Goal: Information Seeking & Learning: Check status

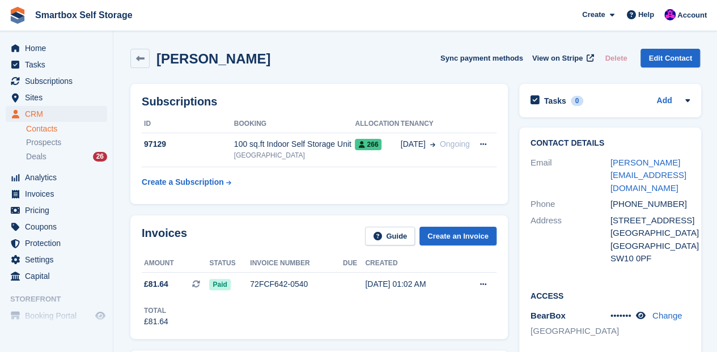
click at [49, 131] on link "Contacts" at bounding box center [66, 129] width 81 height 11
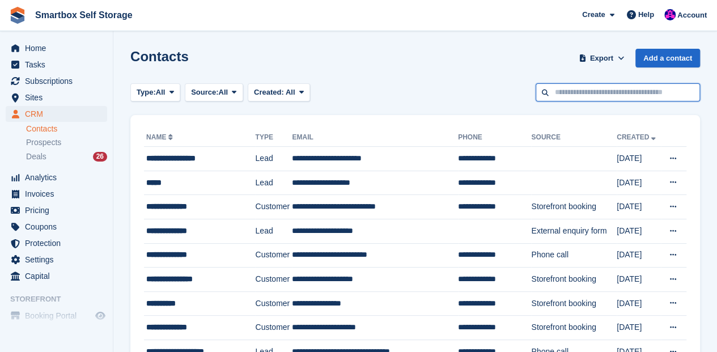
click at [573, 96] on input "text" at bounding box center [617, 92] width 164 height 19
type input "***"
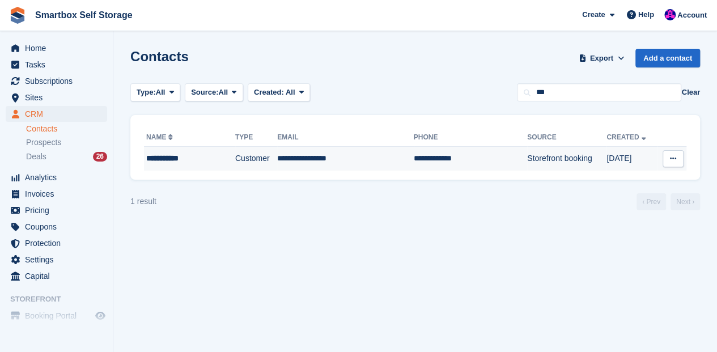
click at [185, 159] on div "**********" at bounding box center [182, 158] width 72 height 12
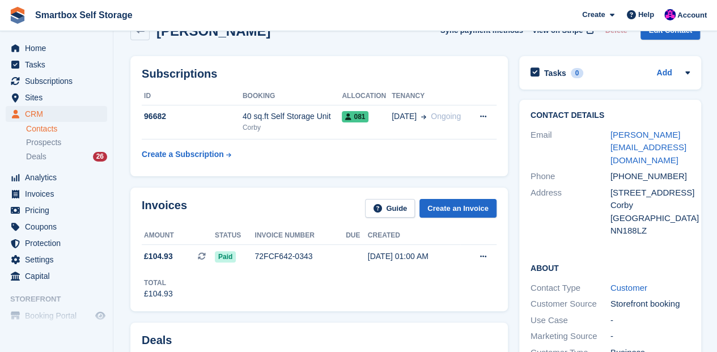
scroll to position [75, 0]
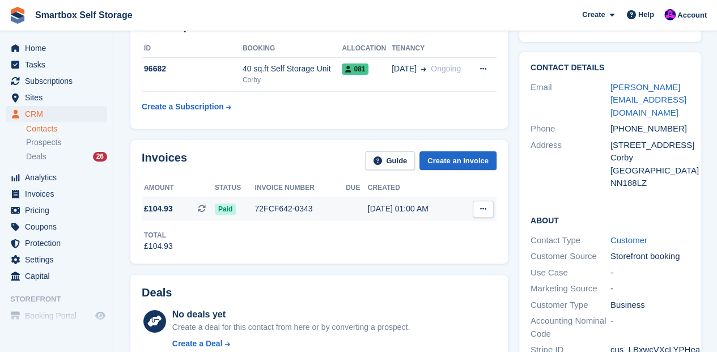
click at [484, 207] on icon at bounding box center [483, 208] width 6 height 7
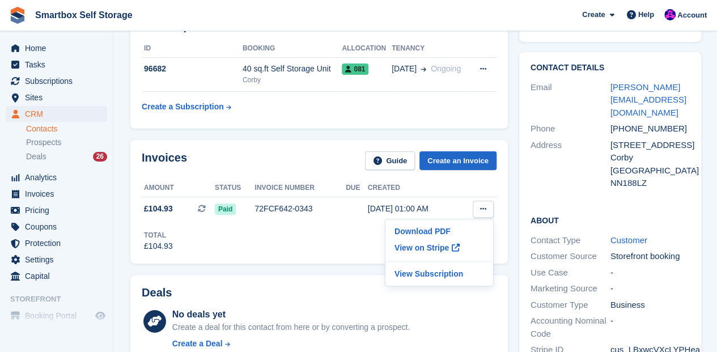
click at [250, 142] on div "Invoices Guide Create an Invoice Amount Status Invoice number Due Created £104.…" at bounding box center [318, 201] width 377 height 123
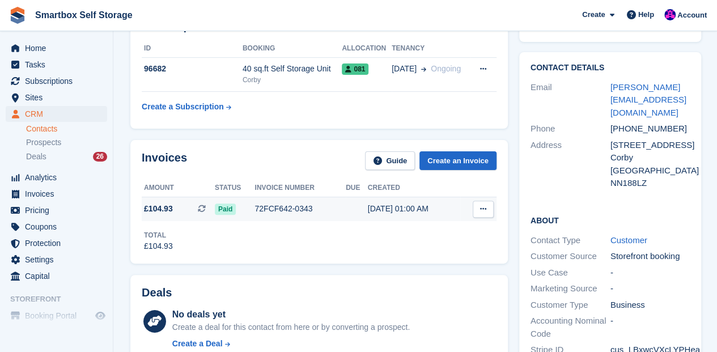
click at [482, 210] on icon at bounding box center [483, 208] width 6 height 7
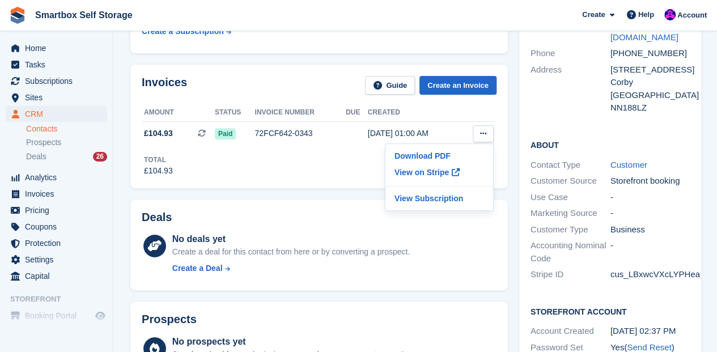
scroll to position [0, 0]
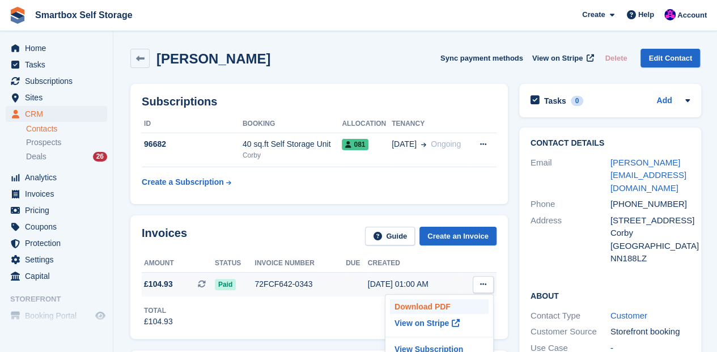
click at [411, 305] on p "Download PDF" at bounding box center [439, 306] width 99 height 15
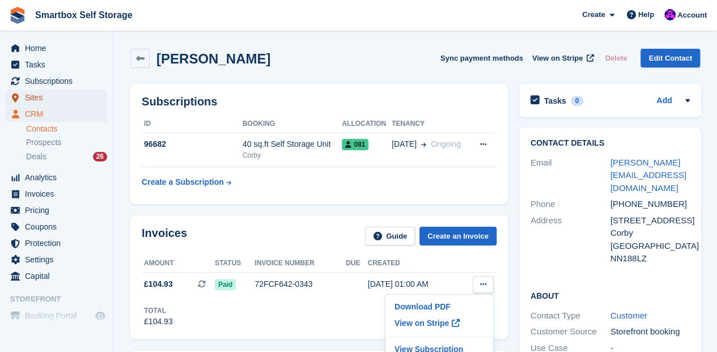
click at [33, 97] on span "Sites" at bounding box center [59, 98] width 68 height 16
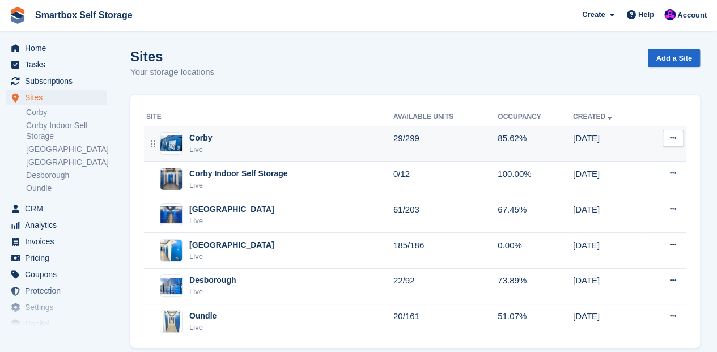
click at [204, 137] on div "Corby" at bounding box center [200, 138] width 23 height 12
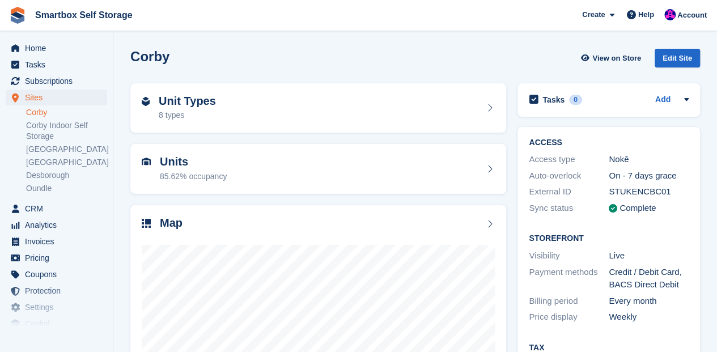
click at [39, 113] on link "Corby" at bounding box center [66, 112] width 81 height 11
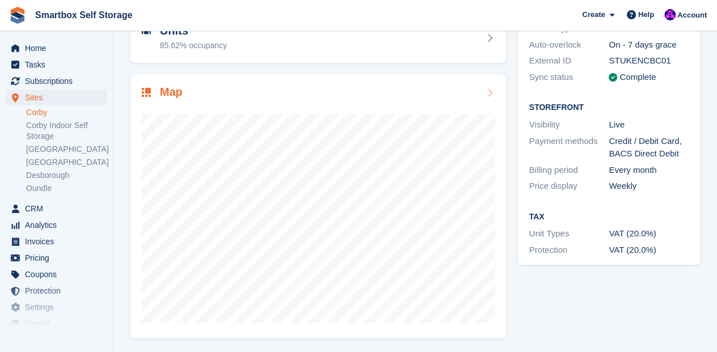
scroll to position [93, 0]
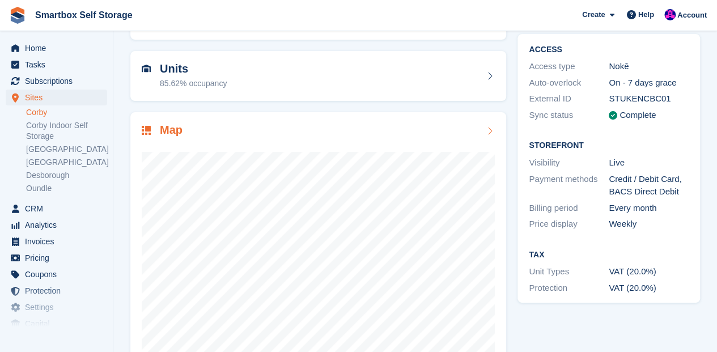
click at [490, 130] on icon at bounding box center [488, 130] width 11 height 9
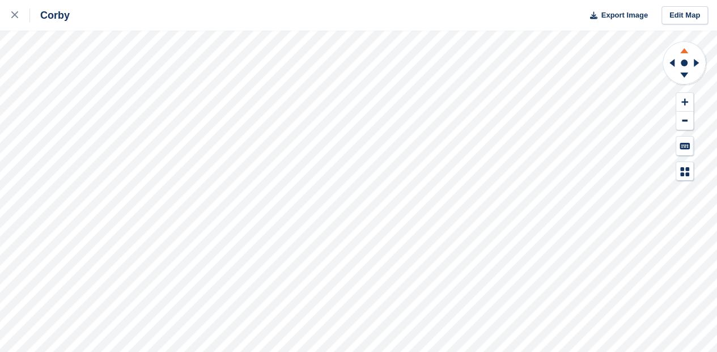
click at [682, 50] on icon at bounding box center [683, 49] width 29 height 14
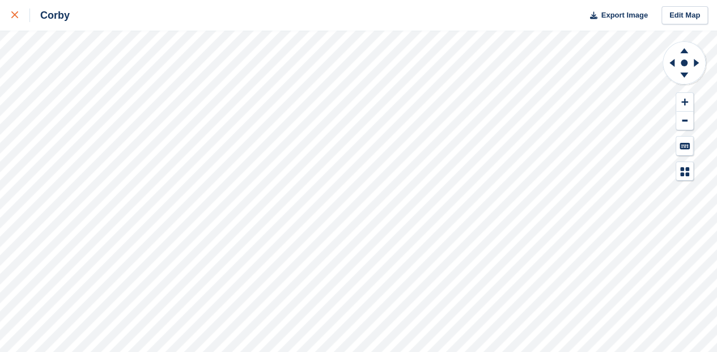
click at [17, 15] on icon at bounding box center [14, 14] width 7 height 7
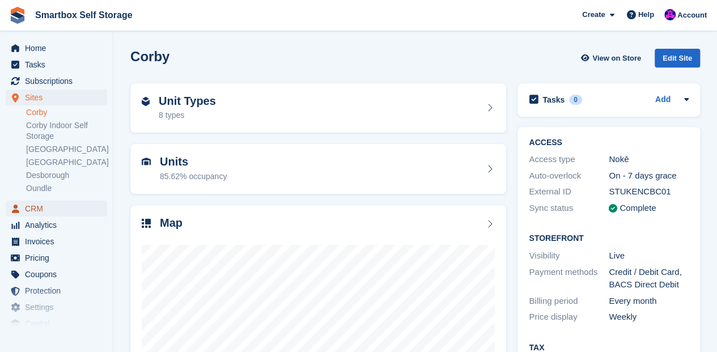
click at [39, 210] on span "CRM" at bounding box center [59, 209] width 68 height 16
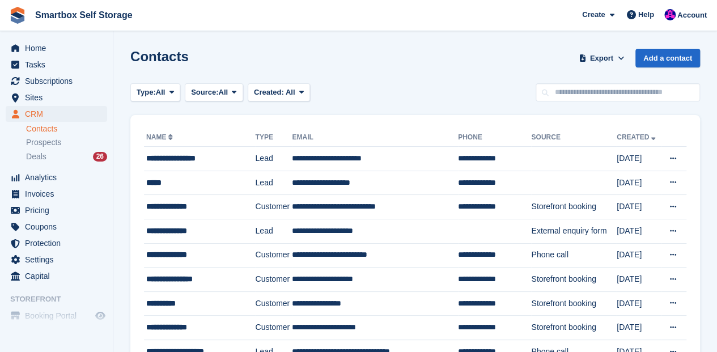
click at [44, 125] on link "Contacts" at bounding box center [66, 129] width 81 height 11
click at [560, 96] on input "text" at bounding box center [617, 92] width 164 height 19
type input "*********"
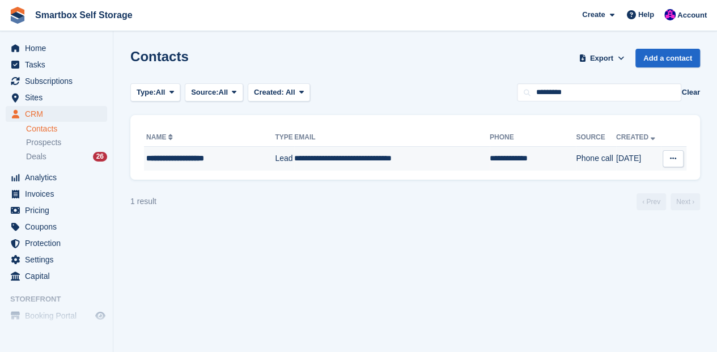
click at [224, 159] on div "**********" at bounding box center [205, 158] width 119 height 12
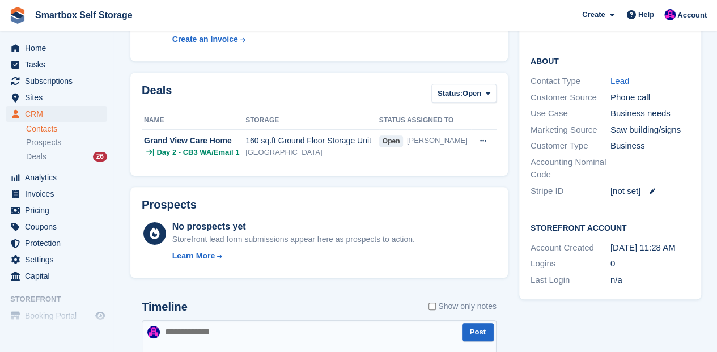
scroll to position [136, 0]
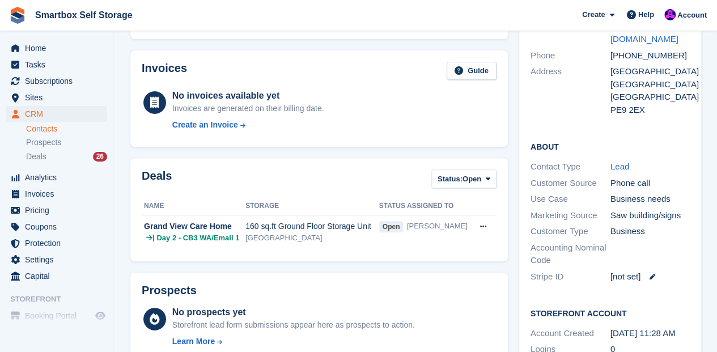
click at [213, 186] on div "Deals Status: Open All Won Lost Open" at bounding box center [319, 181] width 355 height 25
click at [324, 239] on div "[GEOGRAPHIC_DATA]" at bounding box center [312, 237] width 134 height 11
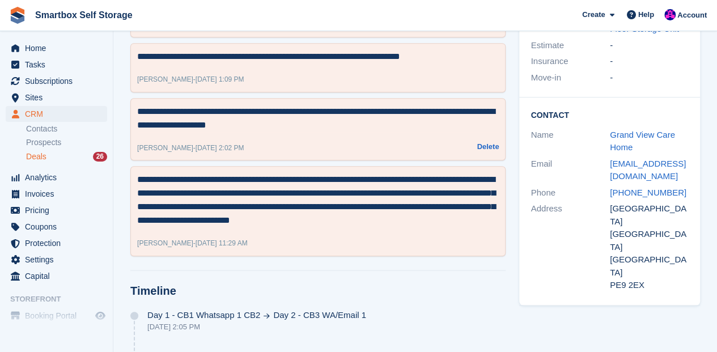
scroll to position [310, 0]
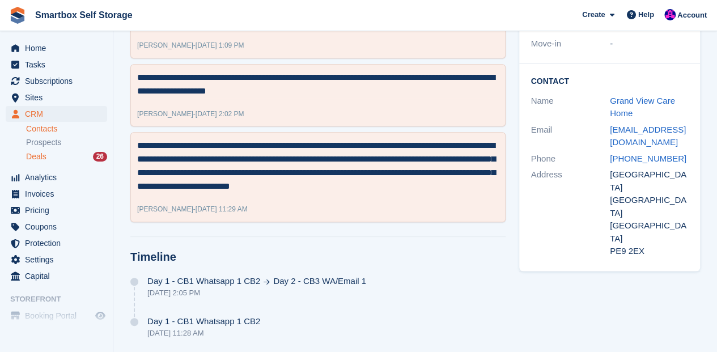
click at [46, 130] on link "Contacts" at bounding box center [66, 129] width 81 height 11
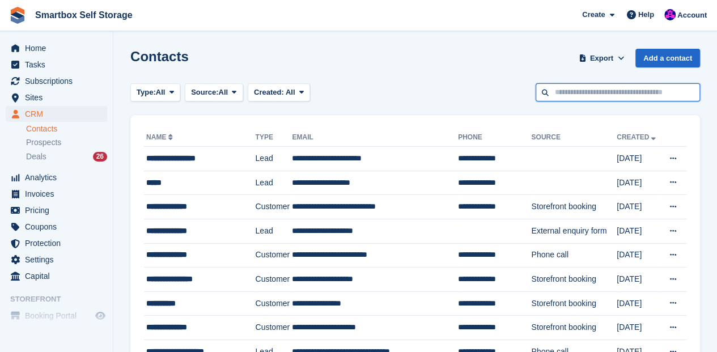
click at [605, 92] on input "text" at bounding box center [617, 92] width 164 height 19
type input "******"
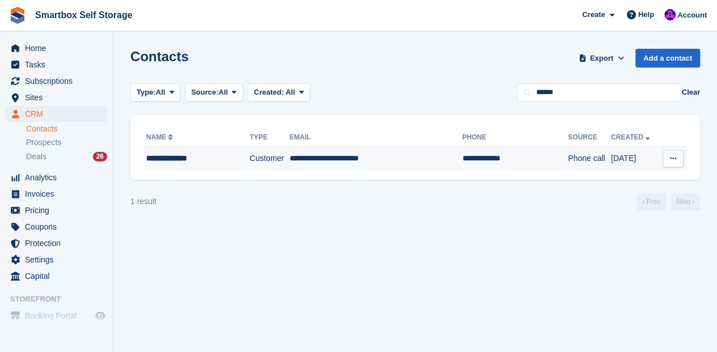
click at [193, 158] on div "**********" at bounding box center [190, 158] width 89 height 12
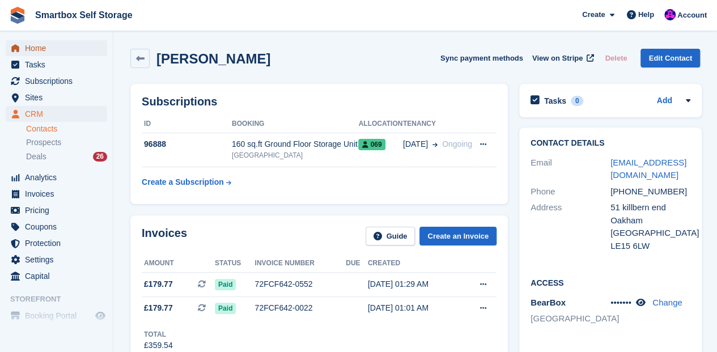
click at [35, 52] on span "Home" at bounding box center [59, 48] width 68 height 16
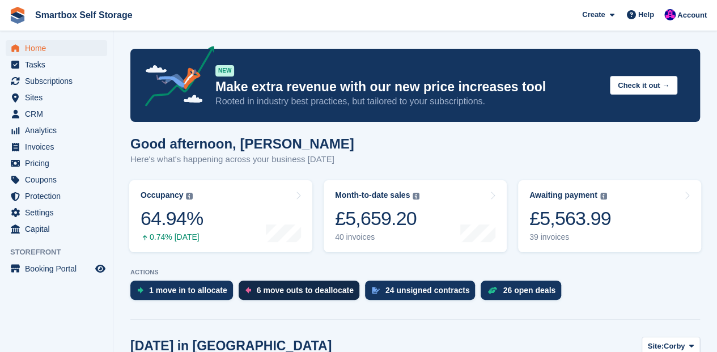
click at [299, 289] on div "6 move outs to deallocate" at bounding box center [305, 290] width 97 height 9
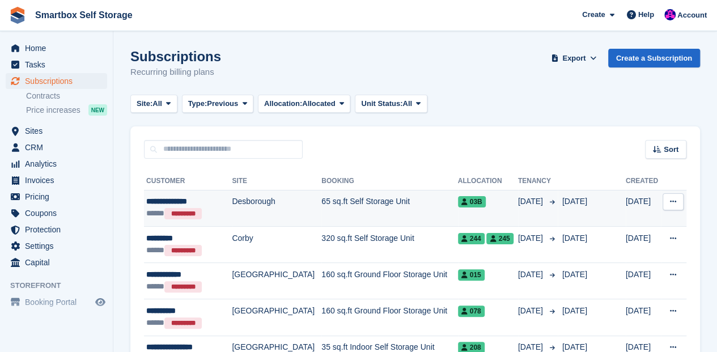
scroll to position [111, 0]
